Goal: Transaction & Acquisition: Book appointment/travel/reservation

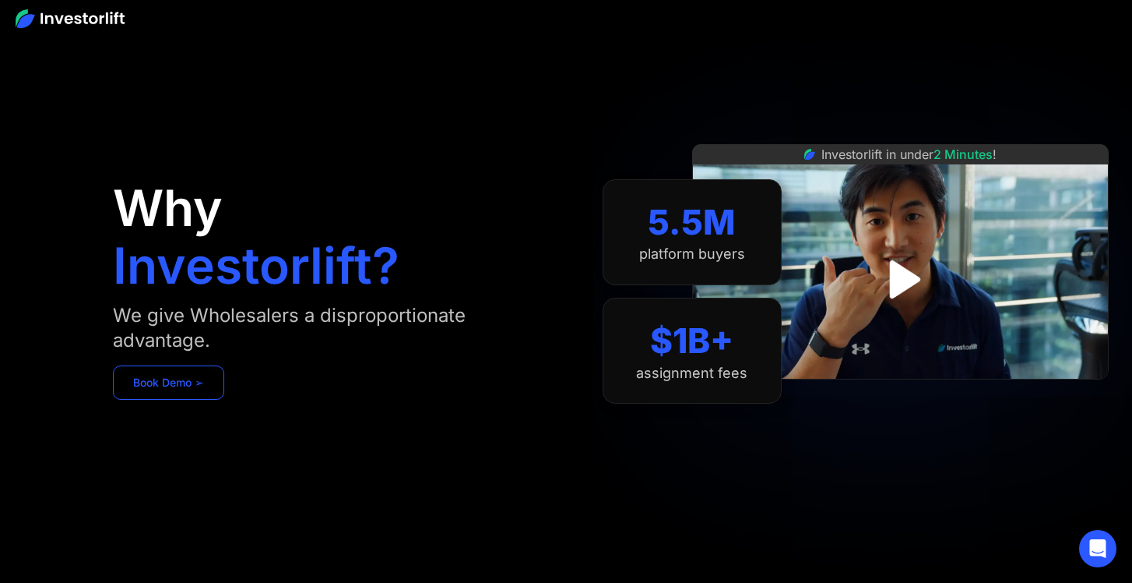
click at [196, 394] on link "Book Demo ➢" at bounding box center [168, 382] width 111 height 34
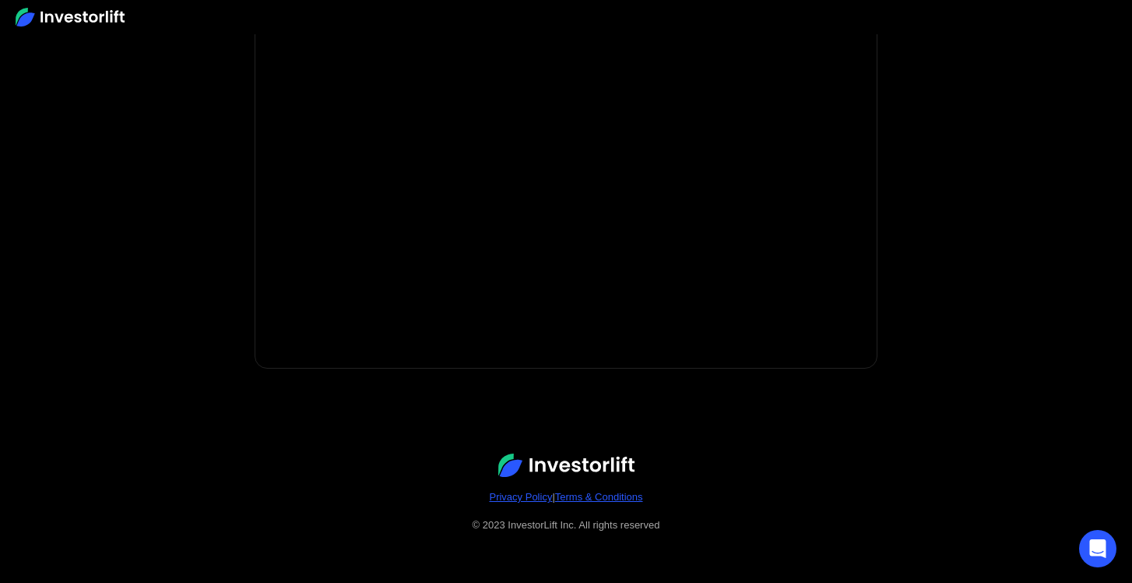
scroll to position [153, 0]
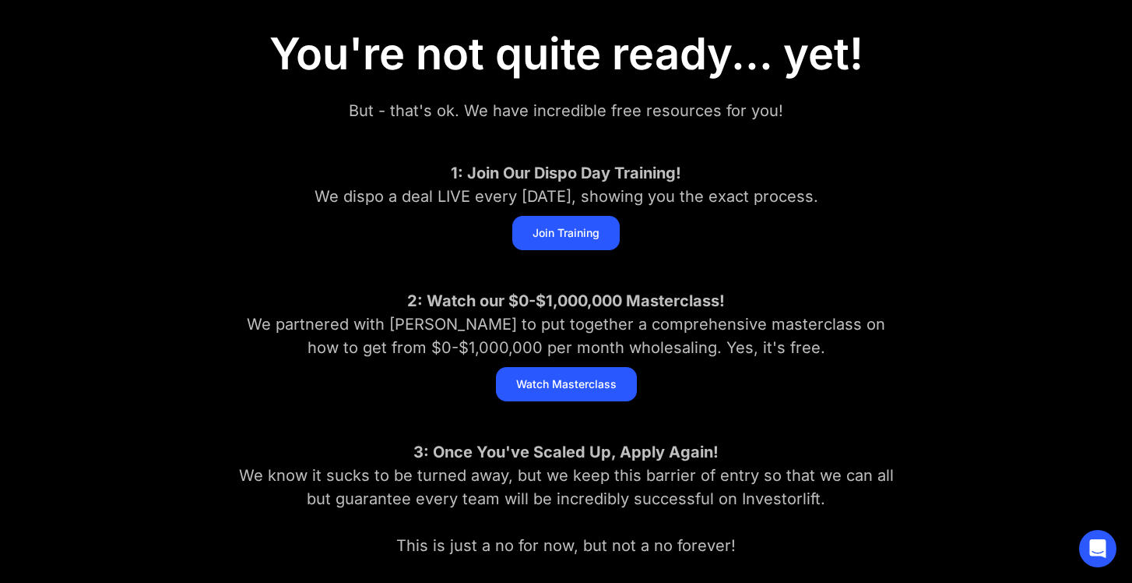
scroll to position [153, 0]
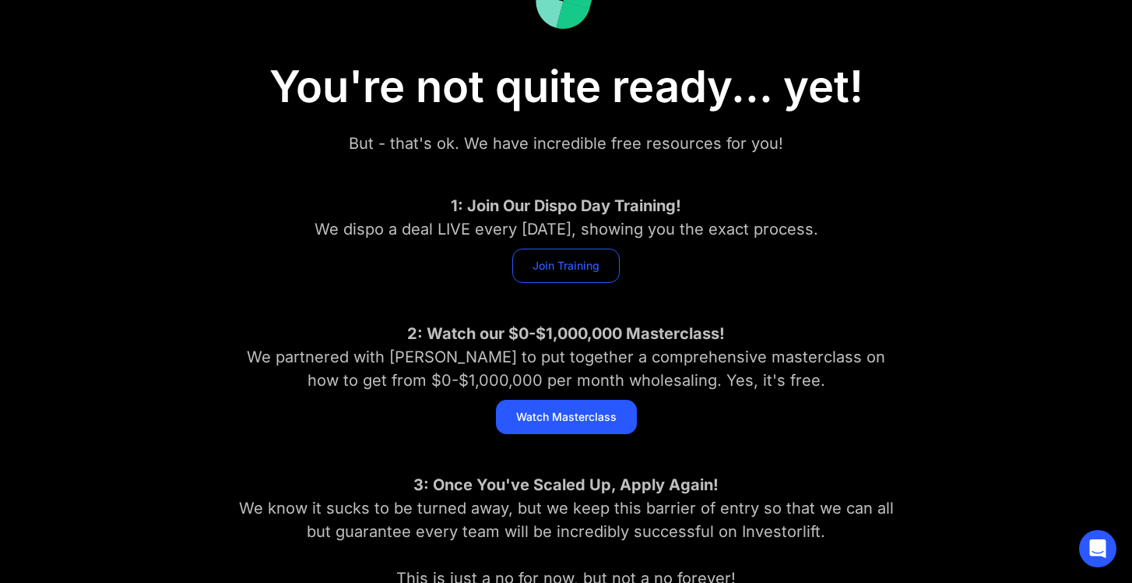
click at [556, 266] on link "Join Training" at bounding box center [565, 265] width 107 height 34
